Goal: Task Accomplishment & Management: Manage account settings

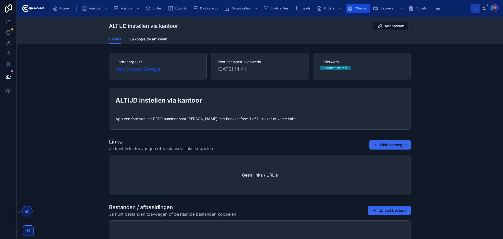
click at [352, 7] on icon "scrollable content" at bounding box center [349, 8] width 5 height 5
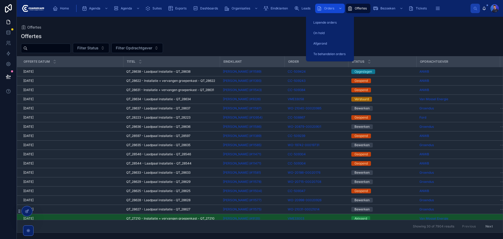
click at [325, 9] on span "Orders" at bounding box center [329, 8] width 10 height 4
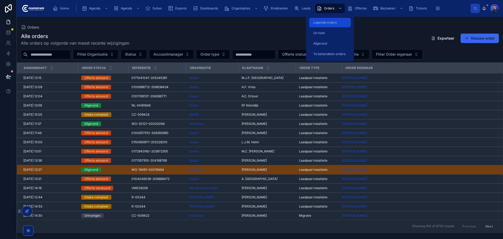
click at [329, 21] on span "Lopende orders" at bounding box center [324, 22] width 23 height 4
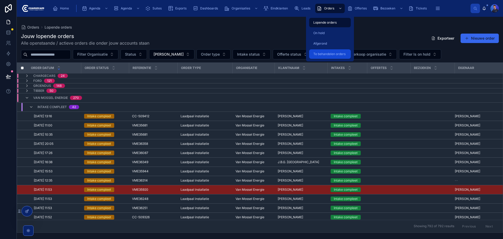
click at [334, 57] on div "Te behandelen orders" at bounding box center [329, 54] width 35 height 8
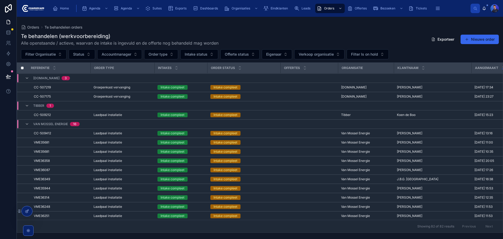
scroll to position [718, 0]
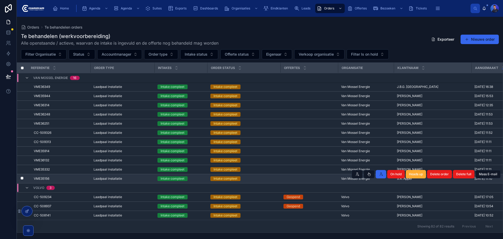
click at [182, 176] on div "Intake compleet" at bounding box center [173, 178] width 24 height 5
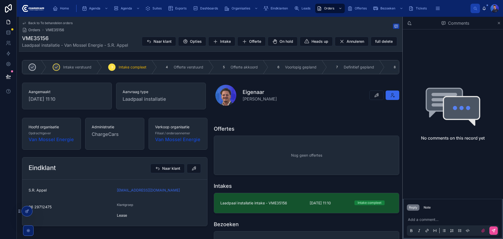
click at [285, 125] on div "Offertes Nog geen offertes" at bounding box center [307, 150] width 192 height 54
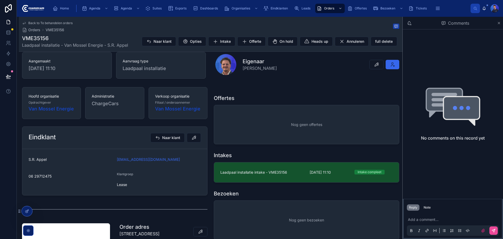
scroll to position [26, 0]
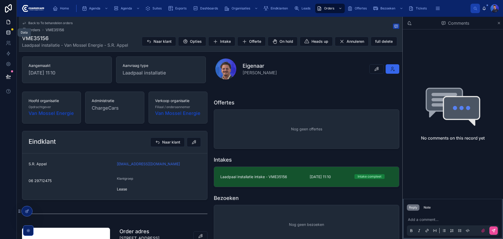
click at [11, 35] on link at bounding box center [8, 32] width 17 height 10
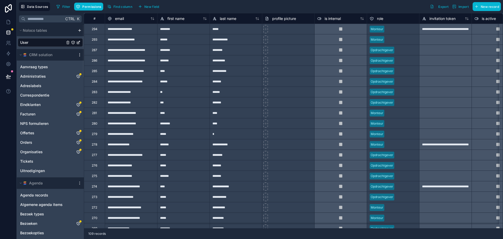
click at [80, 53] on icon at bounding box center [79, 53] width 0 height 0
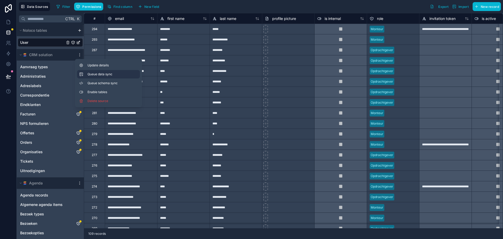
click at [101, 75] on span "Queue data sync" at bounding box center [106, 74] width 38 height 4
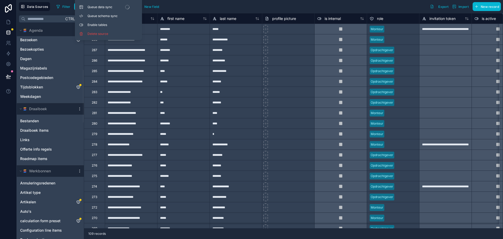
scroll to position [288, 0]
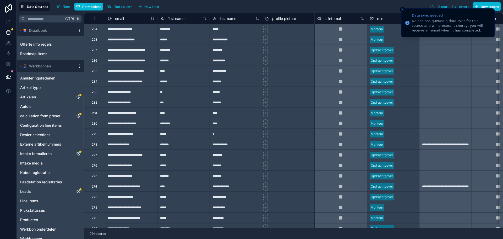
click at [79, 65] on icon at bounding box center [80, 66] width 4 height 4
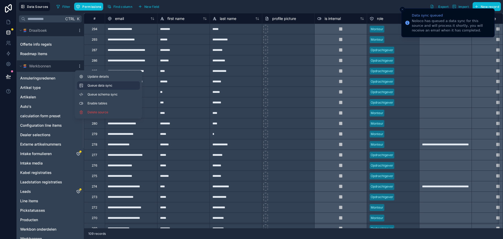
click at [108, 83] on span "Queue data sync" at bounding box center [106, 85] width 38 height 4
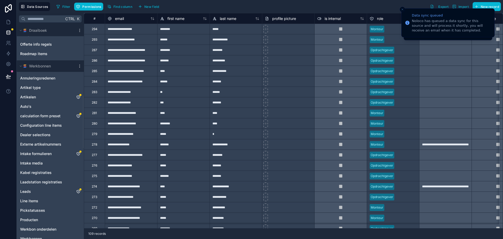
click at [280, 7] on div "Filter Permissions Find column New field Export Import New record" at bounding box center [277, 6] width 447 height 9
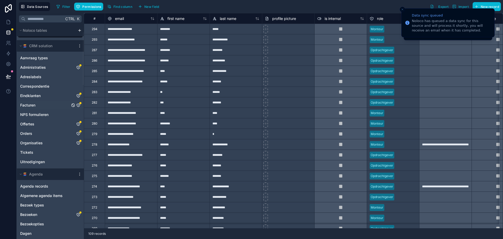
scroll to position [0, 0]
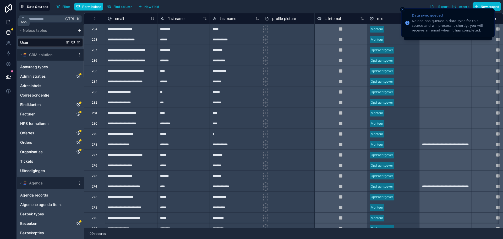
click at [9, 21] on icon at bounding box center [8, 21] width 5 height 5
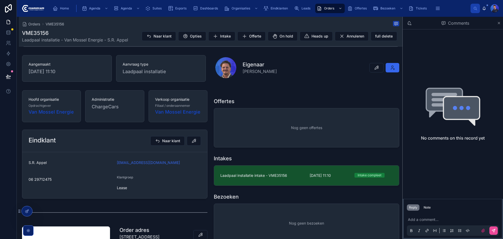
scroll to position [26, 0]
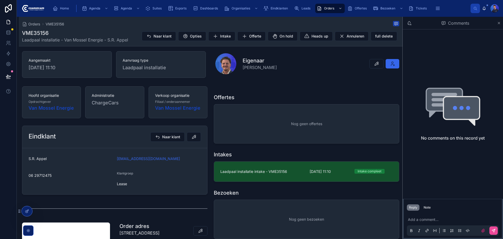
click at [212, 88] on div at bounding box center [307, 86] width 192 height 4
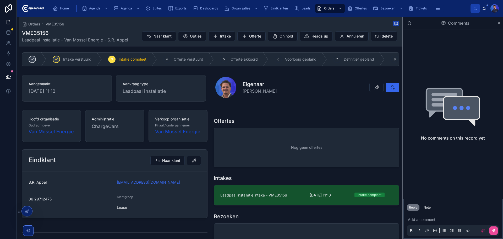
scroll to position [0, 0]
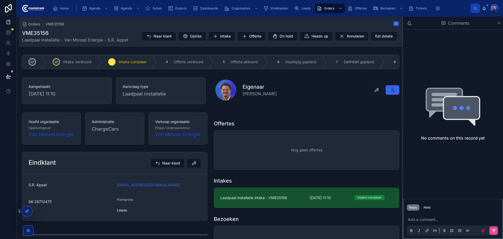
drag, startPoint x: 98, startPoint y: 109, endPoint x: 102, endPoint y: 113, distance: 4.8
click at [98, 109] on div "Intake verstuurd 3 Intake compleet 4 Offerte verstuurd 5 Offerte akkoord 6 Voor…" at bounding box center [210, 182] width 383 height 258
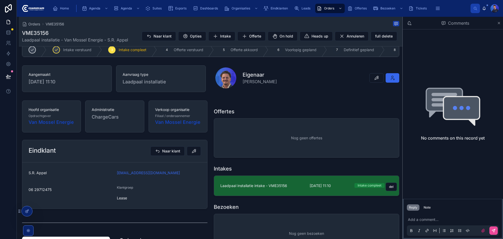
scroll to position [105, 0]
